Goal: Task Accomplishment & Management: Use online tool/utility

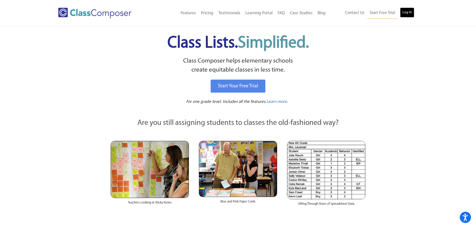
click at [404, 11] on link "Log In" at bounding box center [407, 13] width 14 height 10
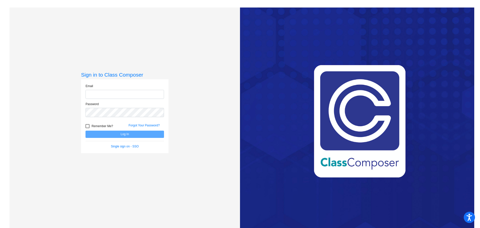
type input "[PERSON_NAME][EMAIL_ADDRESS][DOMAIN_NAME]"
click at [119, 131] on button "Log In" at bounding box center [125, 134] width 79 height 7
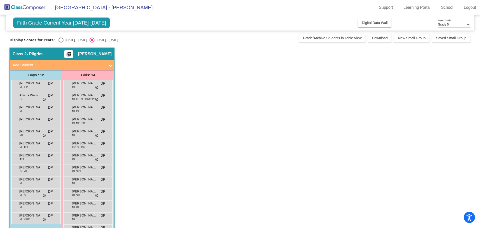
click at [63, 39] on div "Select an option" at bounding box center [61, 40] width 5 height 5
click at [61, 43] on input "[DATE] - [DATE]" at bounding box center [61, 43] width 0 height 0
radio input "true"
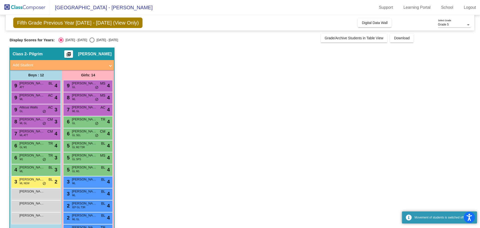
scroll to position [25, 0]
